Goal: Information Seeking & Learning: Find contact information

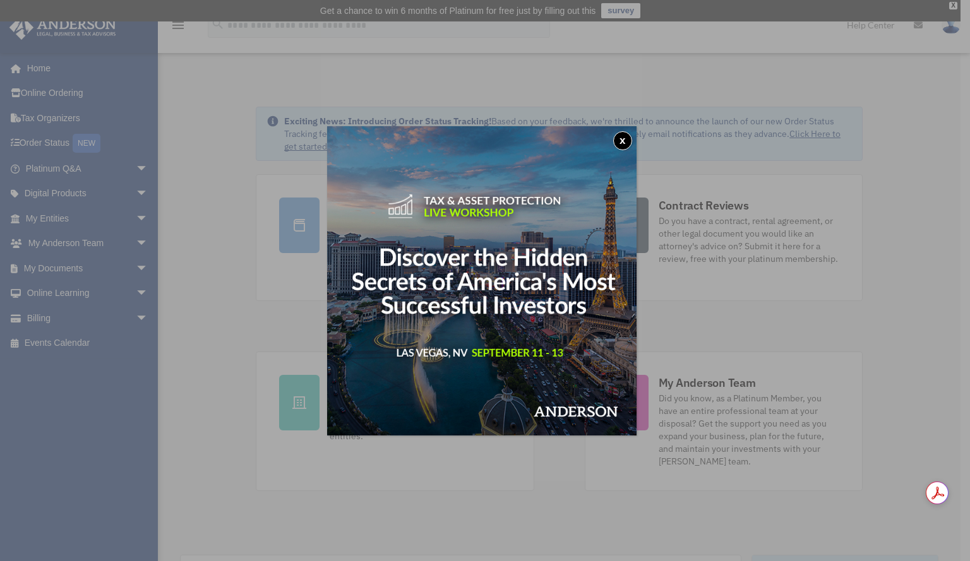
click at [625, 143] on button "x" at bounding box center [622, 140] width 19 height 19
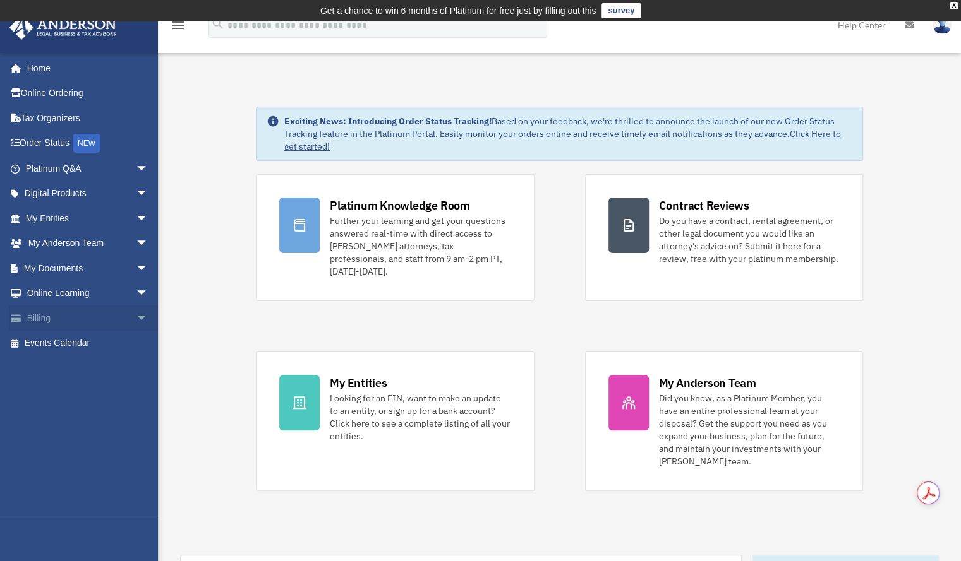
click at [62, 315] on link "Billing arrow_drop_down" at bounding box center [88, 318] width 159 height 25
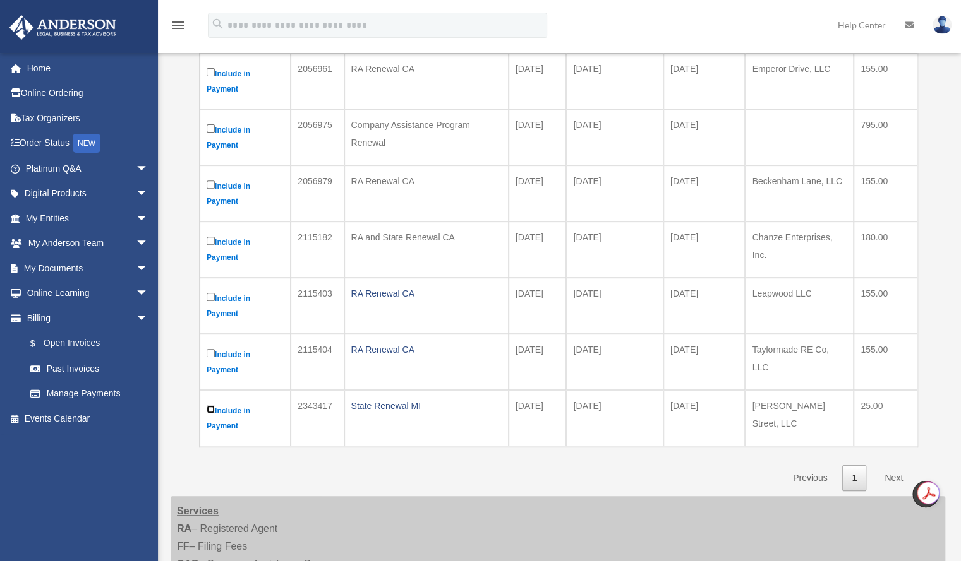
scroll to position [253, 0]
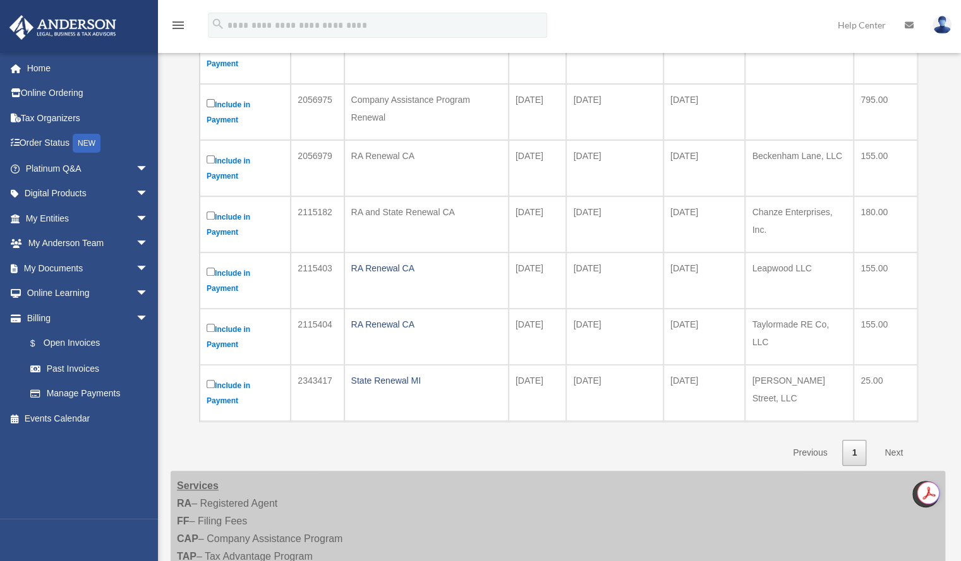
click at [887, 450] on link "Next" at bounding box center [893, 453] width 37 height 26
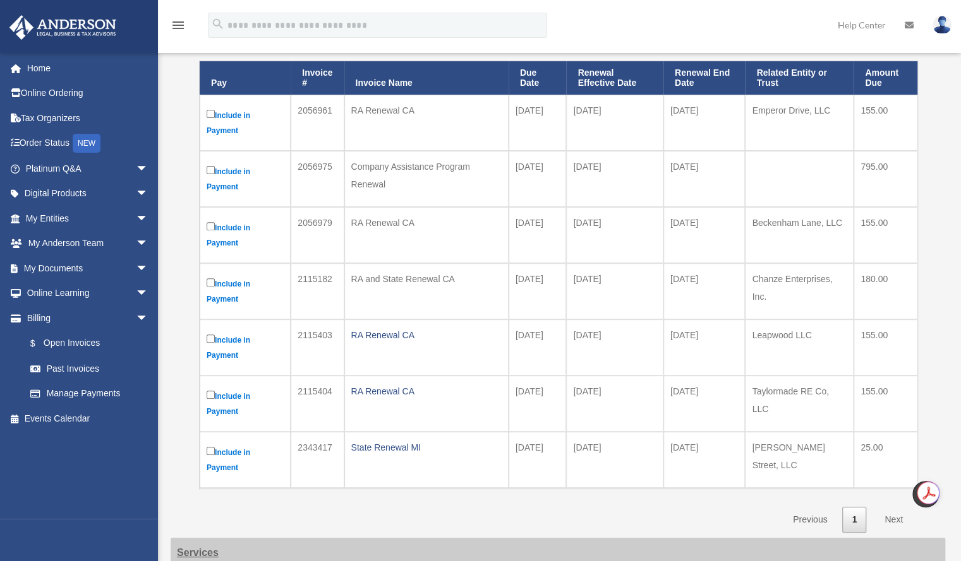
scroll to position [186, 0]
click at [203, 336] on td "Include in Payment" at bounding box center [245, 347] width 91 height 56
click at [913, 23] on link at bounding box center [909, 25] width 28 height 50
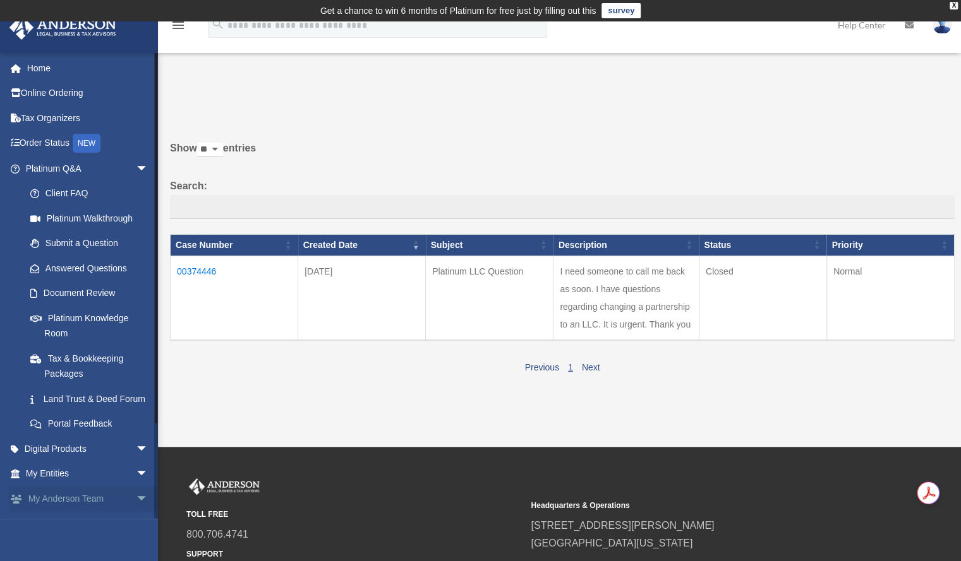
click at [136, 512] on span "arrow_drop_down" at bounding box center [148, 499] width 25 height 26
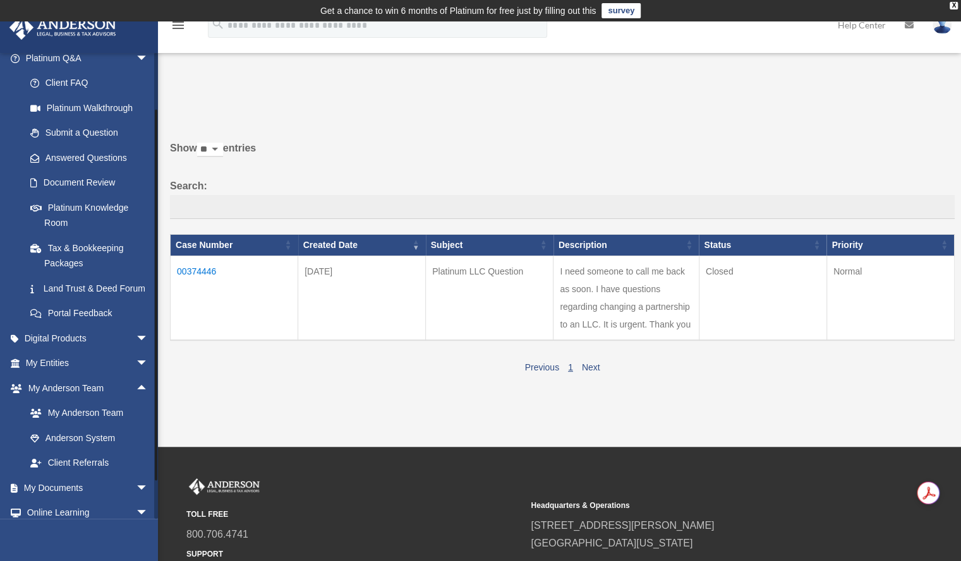
scroll to position [184, 0]
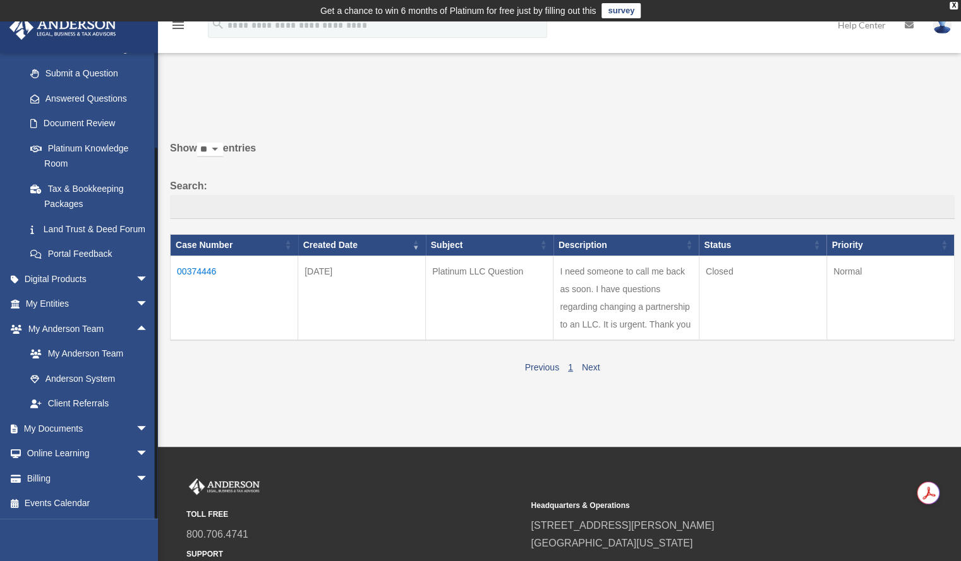
drag, startPoint x: 155, startPoint y: 439, endPoint x: 158, endPoint y: 479, distance: 40.5
click at [158, 479] on div "menu search Site Menu add ciera.j.taylor@gmail.com My Profile Reset Password Lo…" at bounding box center [480, 352] width 961 height 663
click at [100, 357] on link "My Anderson Team" at bounding box center [93, 354] width 150 height 25
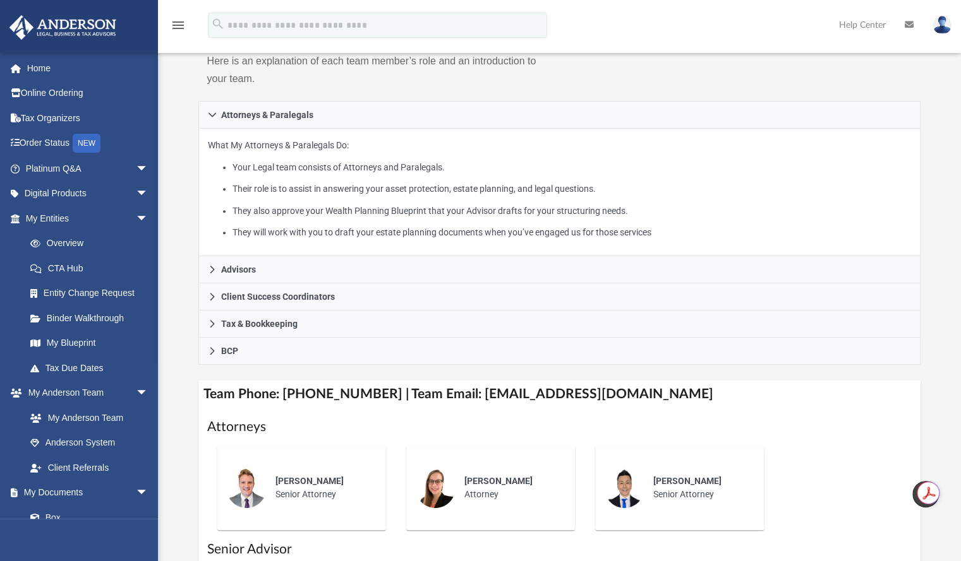
scroll to position [189, 0]
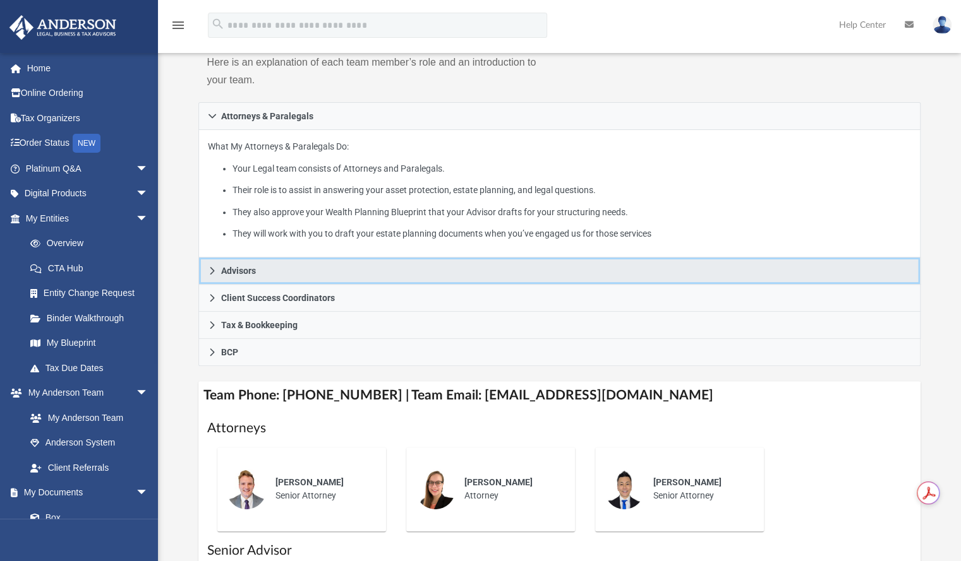
click at [216, 272] on icon at bounding box center [212, 271] width 9 height 9
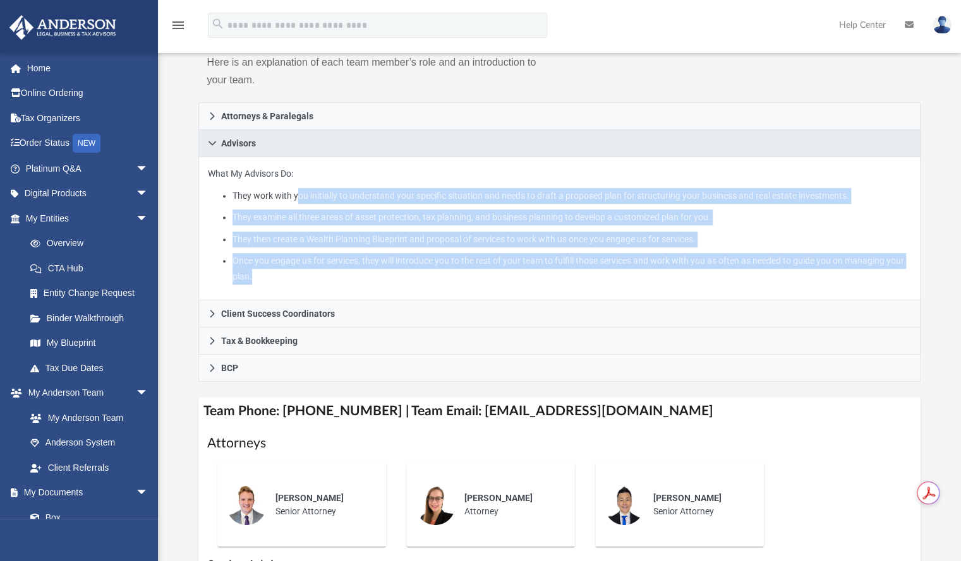
drag, startPoint x: 299, startPoint y: 198, endPoint x: 321, endPoint y: 284, distance: 88.7
click at [321, 284] on div "What My Advisors Do: They work with you initially to understand your specific s…" at bounding box center [559, 228] width 722 height 143
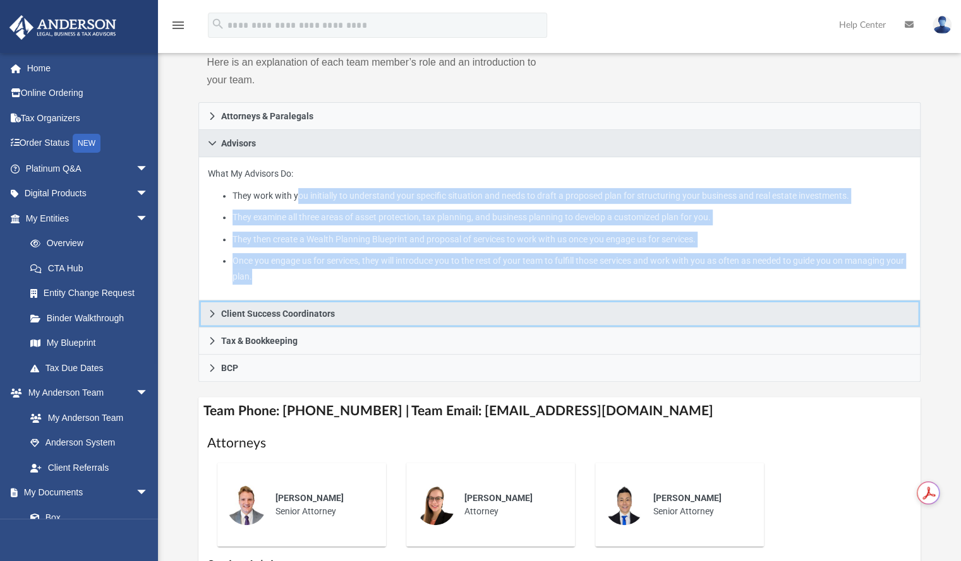
click at [210, 310] on icon at bounding box center [212, 314] width 4 height 8
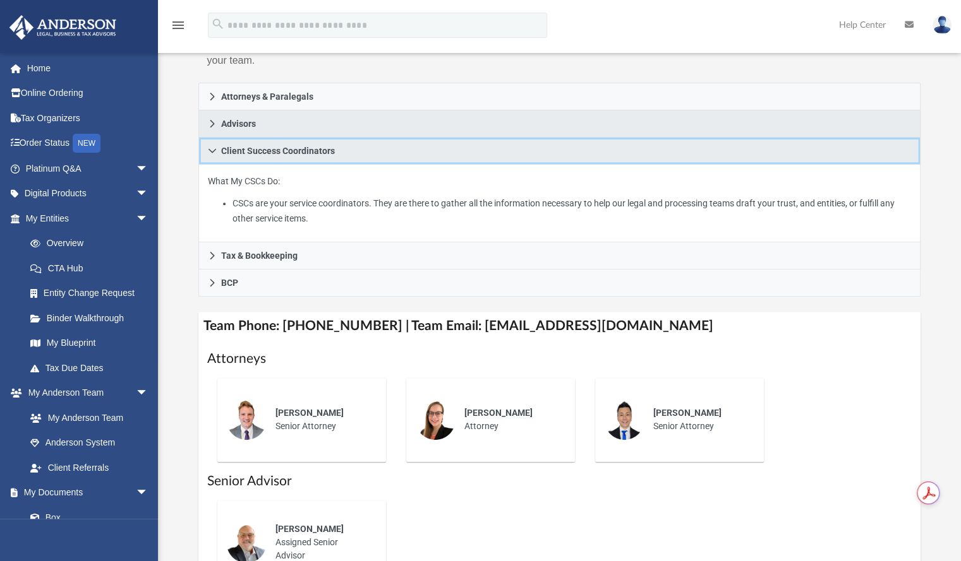
scroll to position [208, 0]
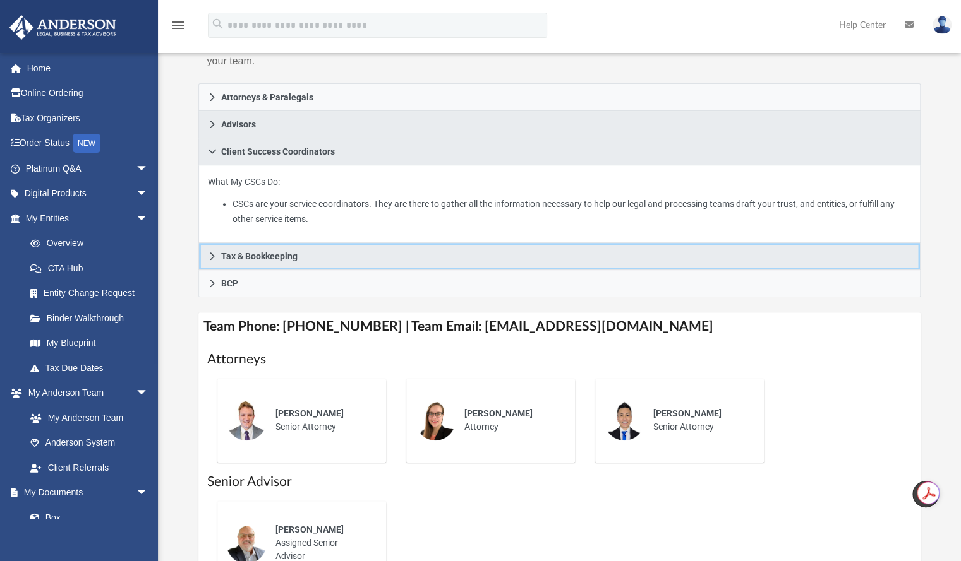
click at [211, 253] on icon at bounding box center [212, 257] width 4 height 8
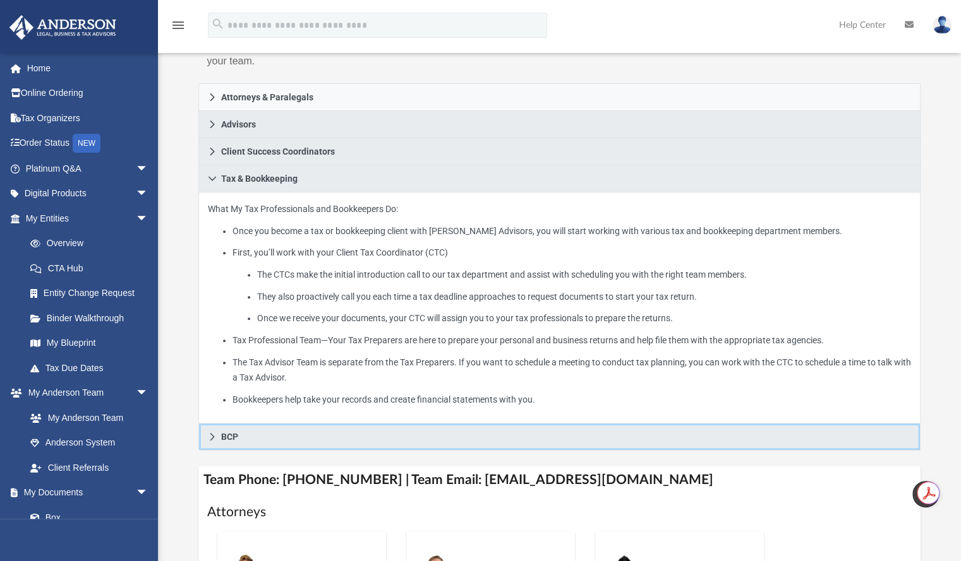
click at [212, 434] on icon at bounding box center [212, 437] width 4 height 8
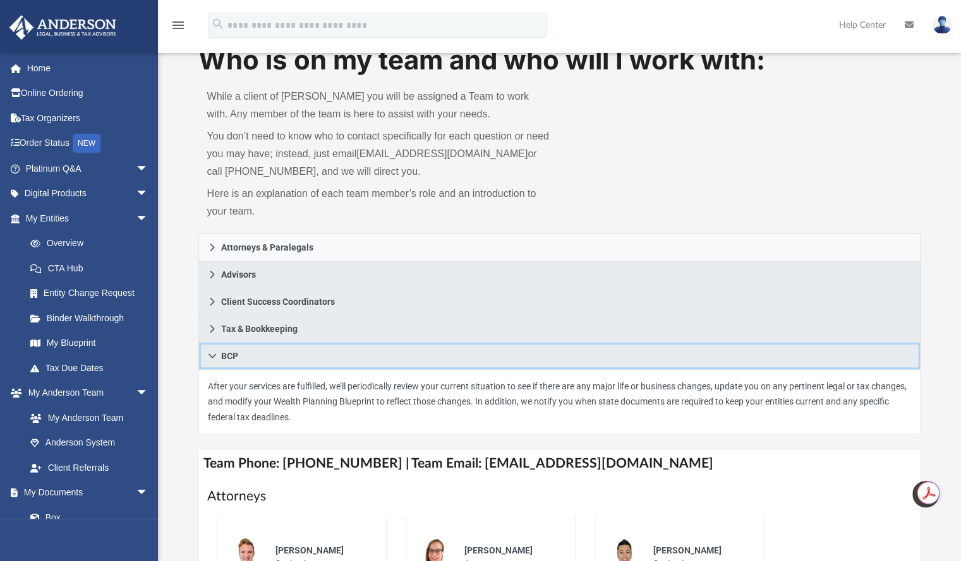
scroll to position [0, 0]
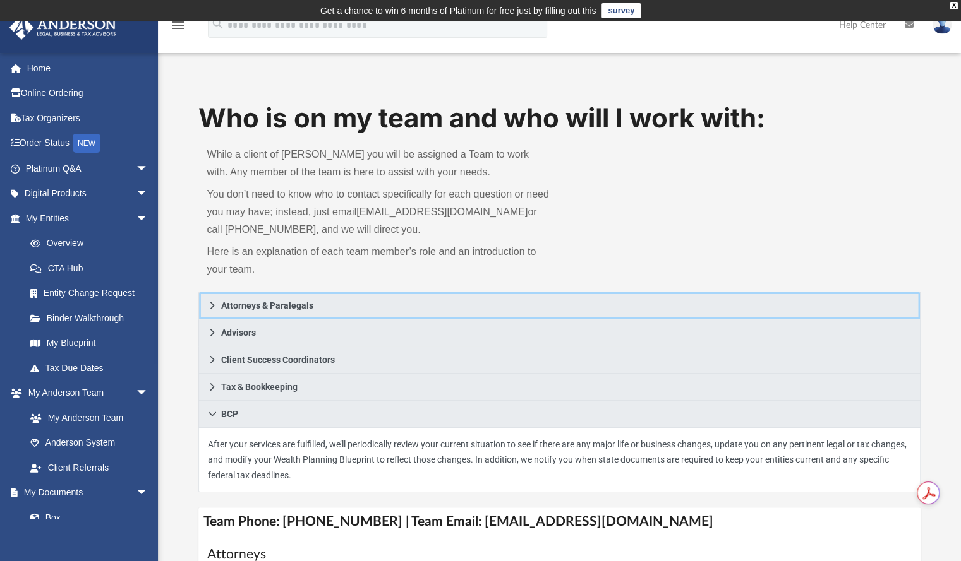
click at [219, 306] on link "Attorneys & Paralegals" at bounding box center [559, 306] width 722 height 28
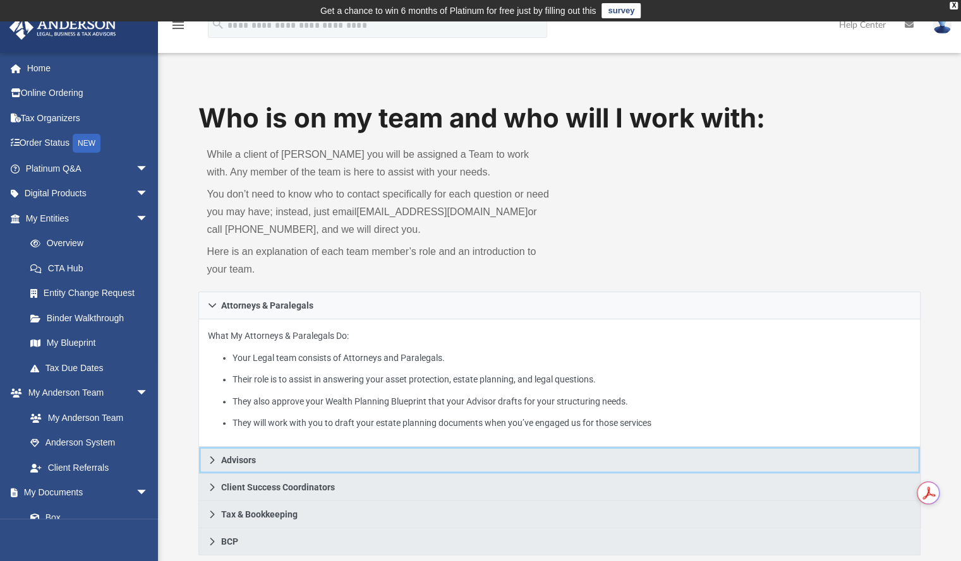
click at [220, 453] on link "Advisors" at bounding box center [559, 460] width 722 height 27
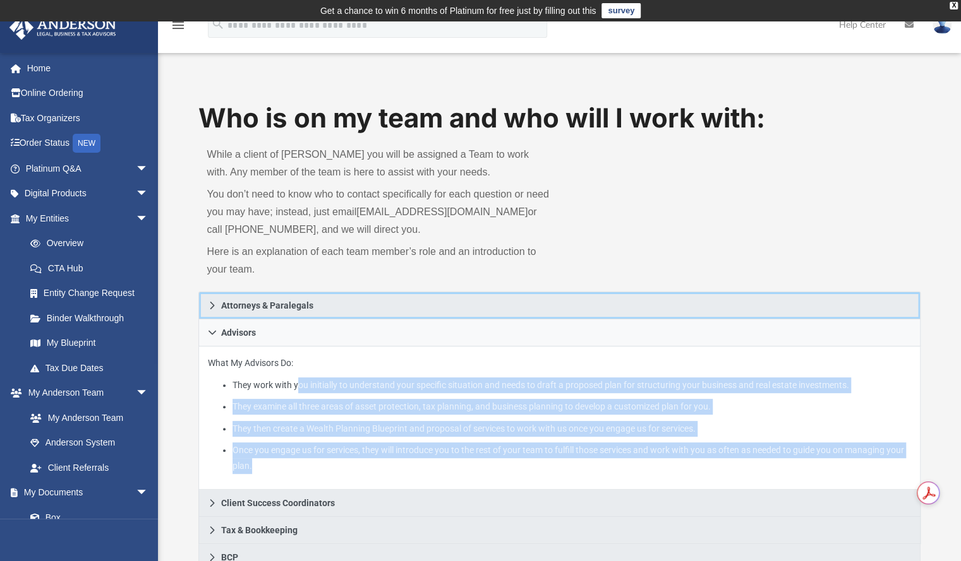
click at [455, 292] on link "Attorneys & Paralegals" at bounding box center [559, 306] width 722 height 28
